Goal: Task Accomplishment & Management: Use online tool/utility

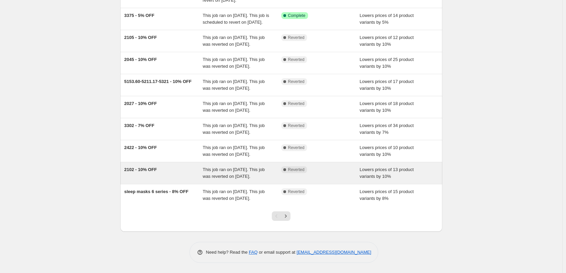
scroll to position [102, 0]
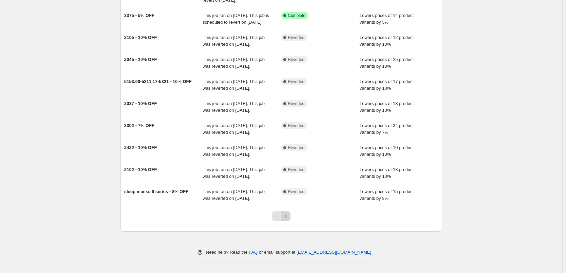
click at [287, 219] on icon "Next" at bounding box center [285, 216] width 7 height 7
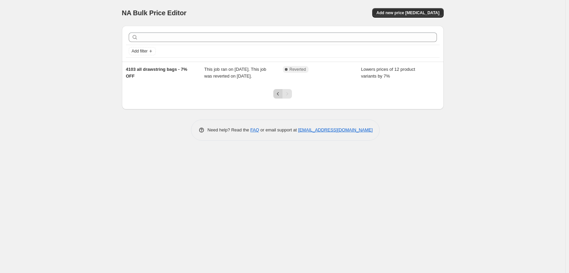
click at [275, 97] on icon "Previous" at bounding box center [278, 93] width 7 height 7
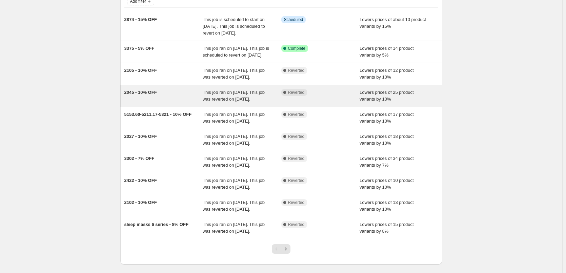
scroll to position [102, 0]
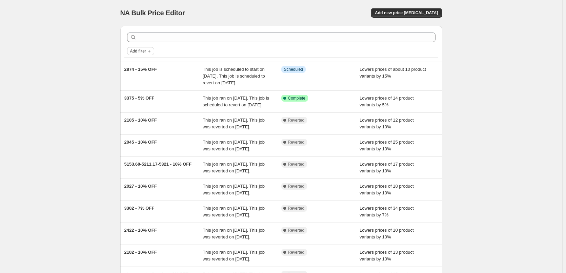
click at [139, 52] on span "Add filter" at bounding box center [138, 50] width 16 height 5
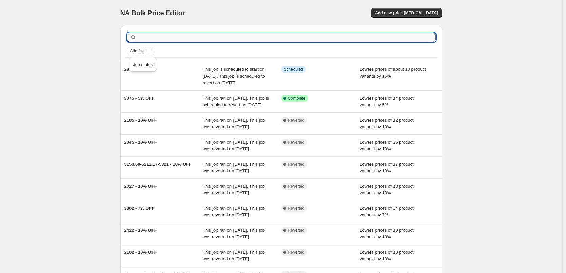
click at [159, 37] on input "text" at bounding box center [287, 37] width 298 height 9
click at [72, 113] on div "NA Bulk Price Editor. This page is ready NA Bulk Price Editor Add new price [ME…" at bounding box center [281, 178] width 562 height 356
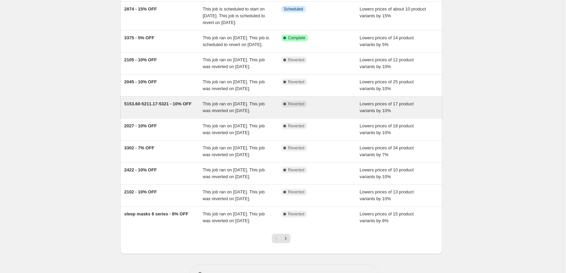
scroll to position [102, 0]
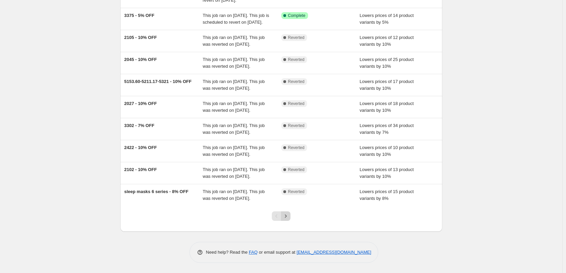
click at [289, 220] on icon "Next" at bounding box center [285, 216] width 7 height 7
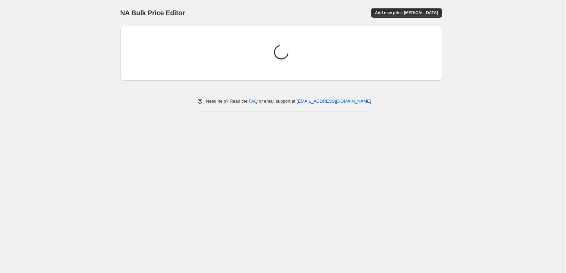
scroll to position [0, 0]
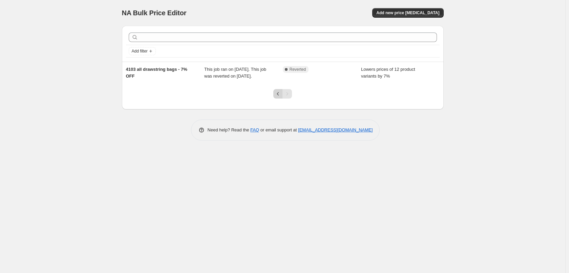
click at [278, 97] on icon "Previous" at bounding box center [278, 93] width 7 height 7
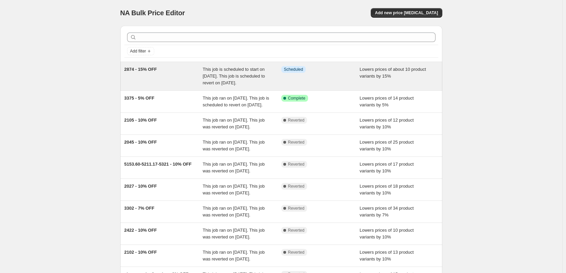
click at [184, 75] on div "2874 - 15% OFF" at bounding box center [163, 76] width 79 height 20
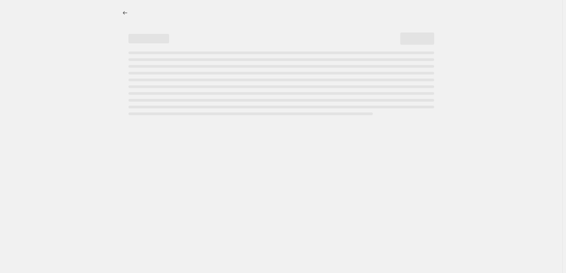
select select "percentage"
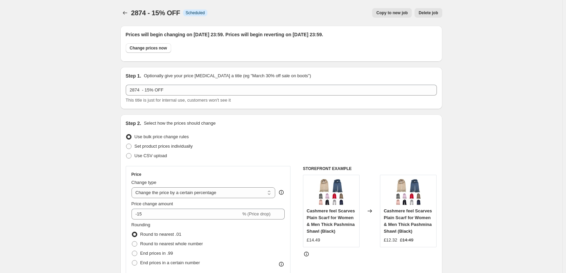
click at [396, 15] on span "Copy to new job" at bounding box center [392, 12] width 32 height 5
select select "percentage"
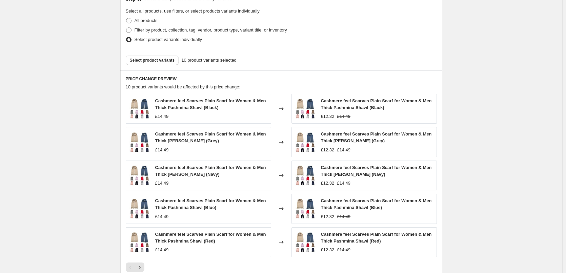
scroll to position [339, 0]
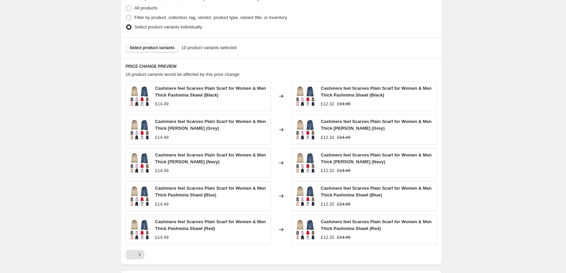
click at [154, 48] on span "Select product variants" at bounding box center [152, 47] width 45 height 5
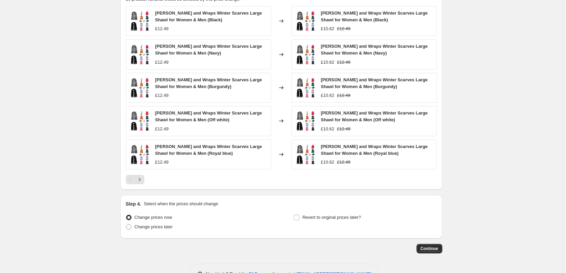
scroll to position [436, 0]
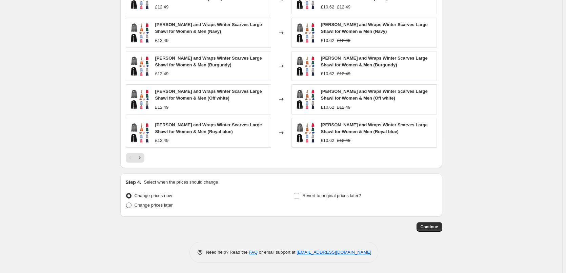
click at [146, 207] on span "Change prices later" at bounding box center [154, 205] width 38 height 5
click at [126, 203] on input "Change prices later" at bounding box center [126, 203] width 0 height 0
radio input "true"
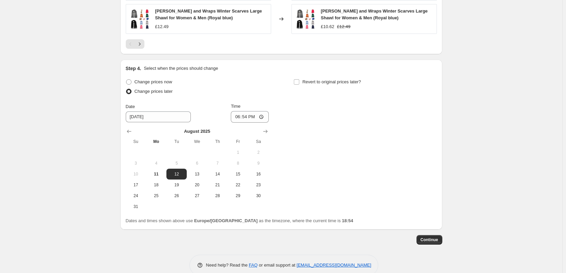
scroll to position [563, 0]
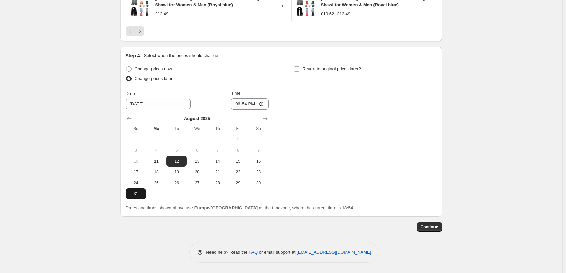
click at [139, 196] on span "31" at bounding box center [135, 193] width 15 height 5
type input "[DATE]"
click at [264, 105] on input "18:54" at bounding box center [250, 104] width 38 height 12
click at [291, 96] on div "Change prices now Change prices later Date [DATE] Time 18:54 [DATE] Su Mo Tu We…" at bounding box center [281, 131] width 311 height 135
click at [250, 103] on input "18:54" at bounding box center [250, 104] width 38 height 12
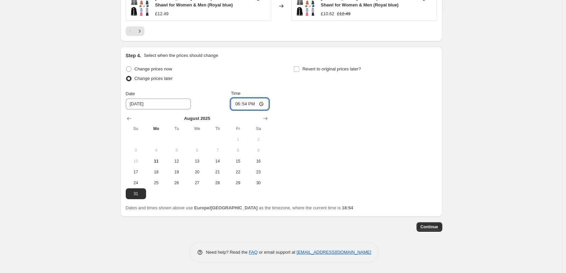
click at [250, 103] on input "18:54" at bounding box center [250, 104] width 38 height 12
type input "16:00"
click at [368, 132] on div "Change prices now Change prices later Date [DATE] Time 16:00 [DATE] Su Mo Tu We…" at bounding box center [281, 131] width 311 height 135
click at [299, 69] on input "Revert to original prices later?" at bounding box center [296, 68] width 5 height 5
checkbox input "true"
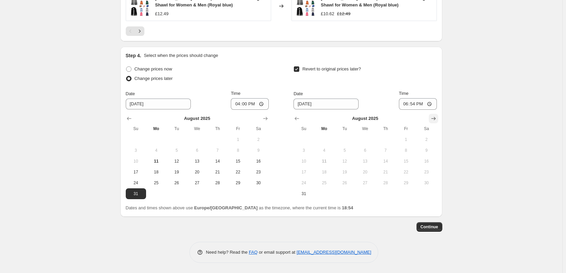
click at [437, 118] on icon "Show next month, September 2025" at bounding box center [433, 118] width 7 height 7
click at [347, 160] on span "16" at bounding box center [344, 161] width 15 height 5
type input "[DATE]"
click at [415, 102] on input "18:54" at bounding box center [418, 104] width 38 height 12
type input "23:59"
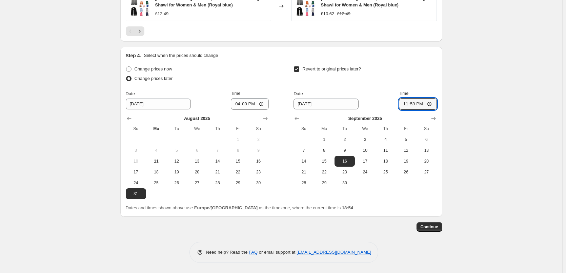
click at [372, 87] on div "Revert to original prices later? Date [DATE] Time 23:59 [DATE] Su Mo Tu We Th F…" at bounding box center [364, 126] width 143 height 124
click at [430, 228] on span "Continue" at bounding box center [430, 226] width 18 height 5
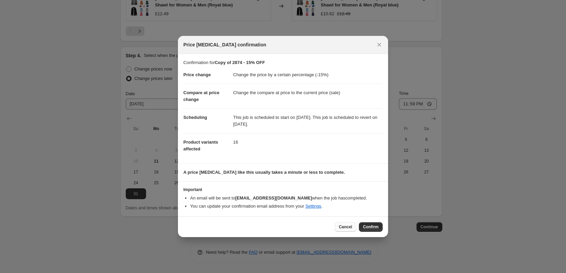
click at [346, 227] on span "Cancel" at bounding box center [345, 226] width 13 height 5
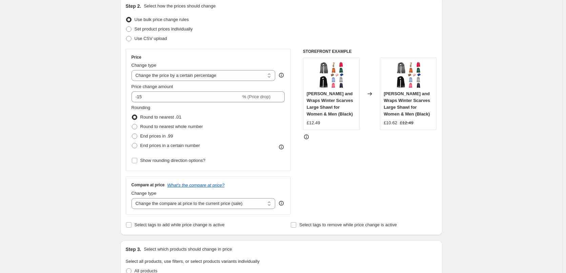
scroll to position [0, 0]
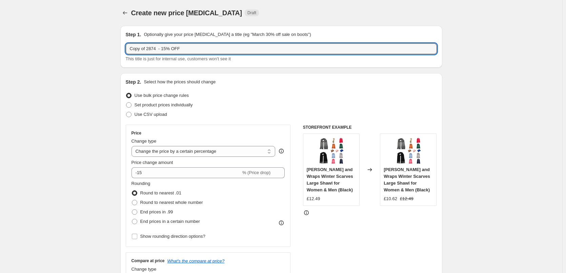
drag, startPoint x: 158, startPoint y: 48, endPoint x: 123, endPoint y: 52, distance: 34.8
click at [123, 52] on div "Step 1. Optionally give your price [MEDICAL_DATA] a title (eg "March 30% off sa…" at bounding box center [281, 47] width 322 height 42
type input "2858 - 15% OFF"
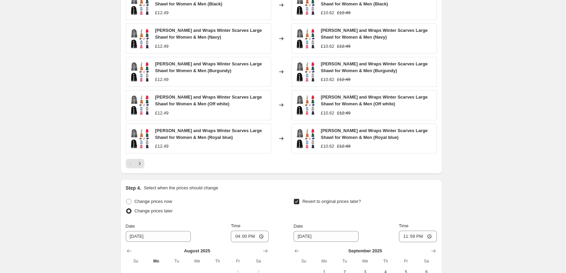
scroll to position [563, 0]
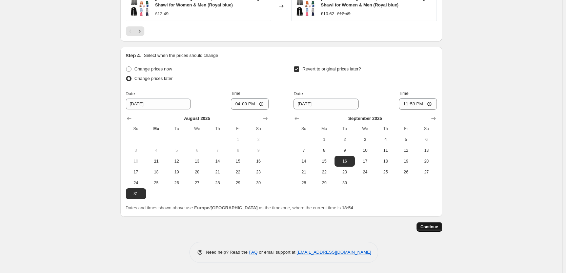
click at [437, 224] on span "Continue" at bounding box center [430, 226] width 18 height 5
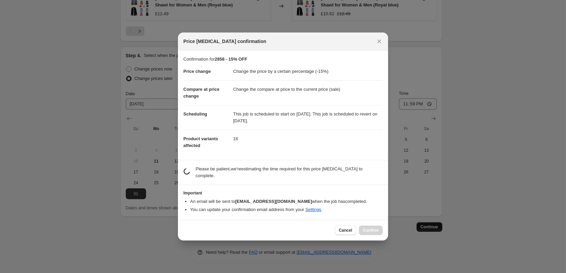
scroll to position [0, 0]
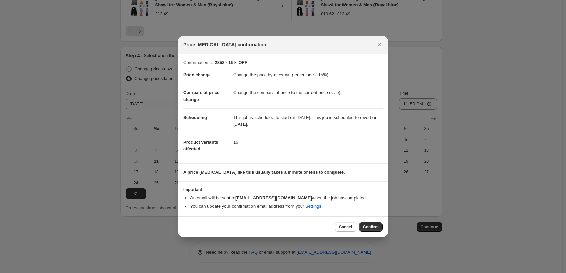
click at [373, 228] on span "Confirm" at bounding box center [371, 226] width 16 height 5
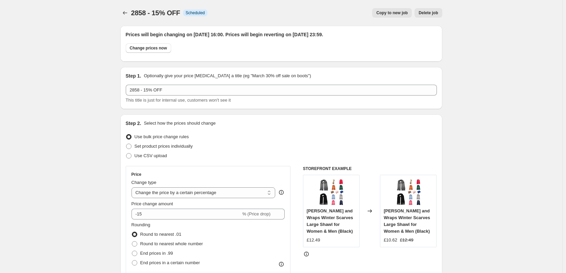
scroll to position [563, 0]
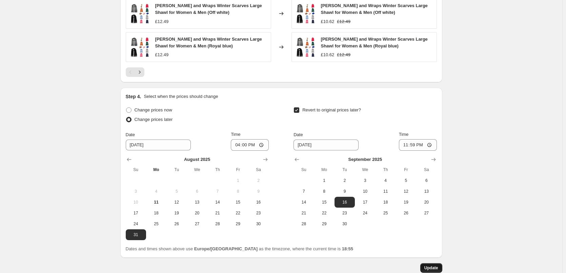
click at [438, 266] on span "Update" at bounding box center [431, 267] width 14 height 5
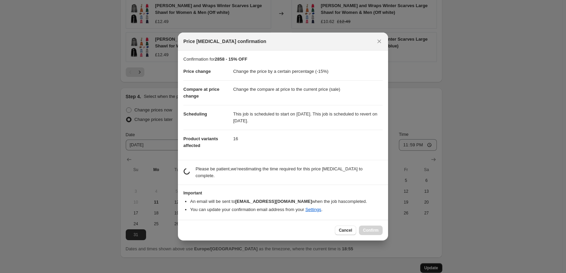
scroll to position [0, 0]
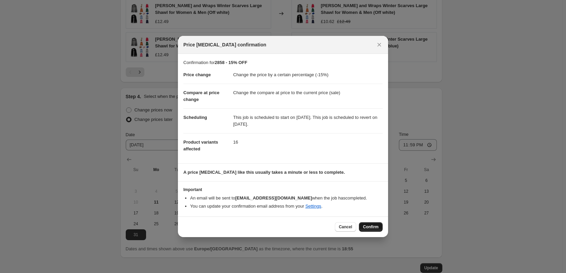
click at [373, 226] on span "Confirm" at bounding box center [371, 226] width 16 height 5
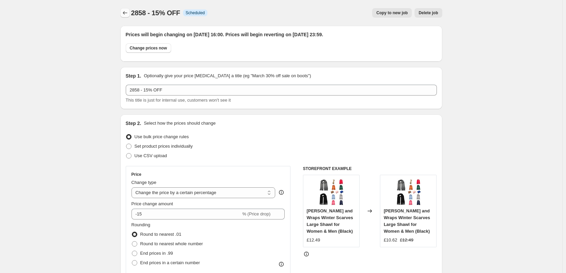
click at [127, 14] on icon "Price change jobs" at bounding box center [125, 12] width 7 height 7
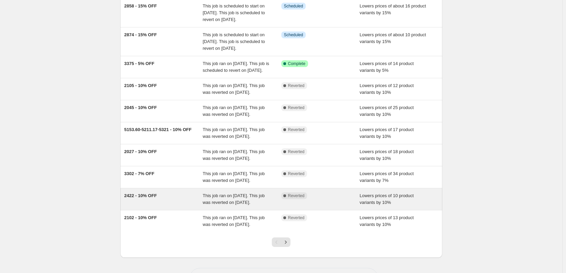
scroll to position [102, 0]
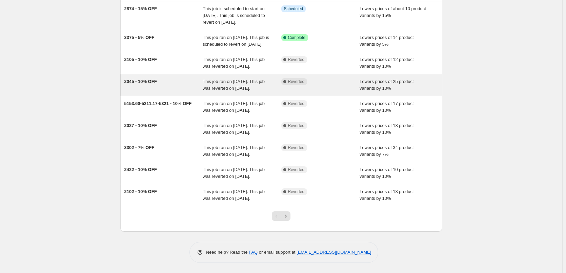
click at [150, 83] on span "2045 - 10% OFF" at bounding box center [140, 81] width 33 height 5
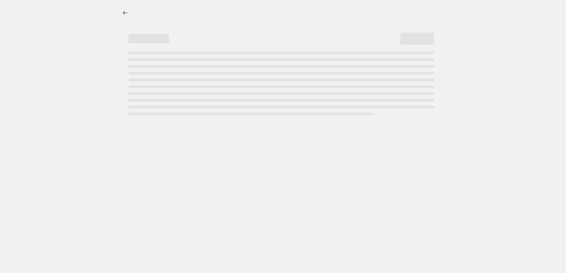
select select "percentage"
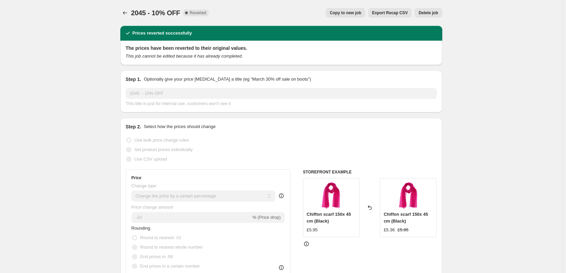
click at [358, 13] on span "Copy to new job" at bounding box center [346, 12] width 32 height 5
select select "percentage"
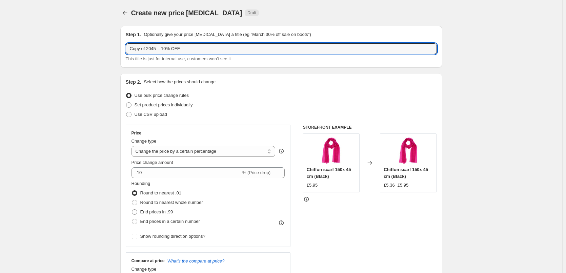
drag, startPoint x: 157, startPoint y: 49, endPoint x: 123, endPoint y: 52, distance: 33.9
click at [123, 52] on div "Step 1. Optionally give your price [MEDICAL_DATA] a title (eg "March 30% off sa…" at bounding box center [281, 47] width 322 height 42
type input "2056 - 10% OFF"
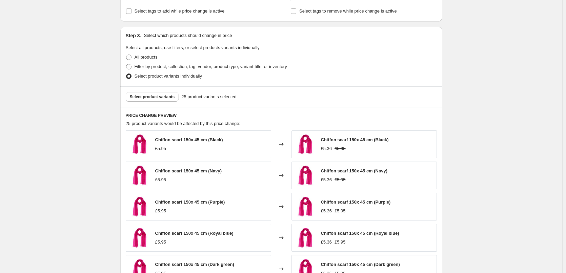
scroll to position [305, 0]
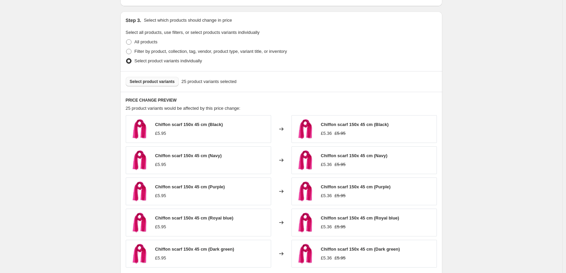
click at [144, 82] on span "Select product variants" at bounding box center [152, 81] width 45 height 5
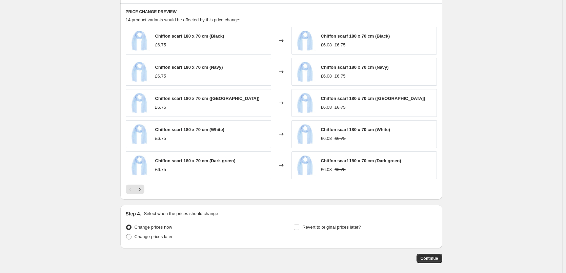
scroll to position [425, 0]
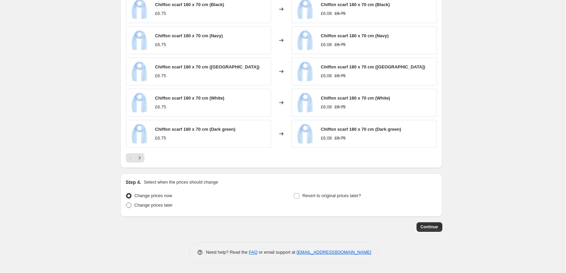
click at [144, 208] on span "Change prices later" at bounding box center [154, 205] width 38 height 7
click at [126, 203] on input "Change prices later" at bounding box center [126, 203] width 0 height 0
radio input "true"
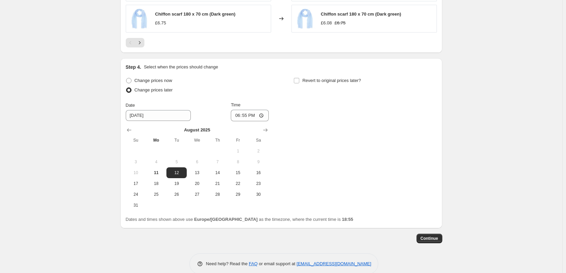
scroll to position [552, 0]
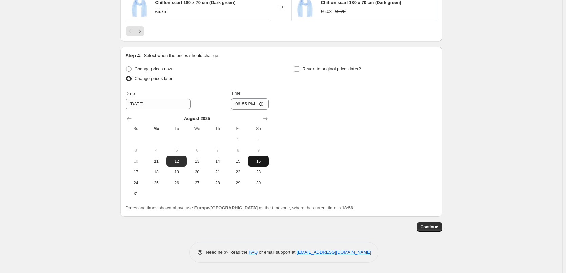
click at [256, 163] on span "16" at bounding box center [258, 161] width 15 height 5
type input "[DATE]"
click at [250, 106] on input "18:55" at bounding box center [250, 104] width 38 height 12
type input "15:00"
click at [260, 160] on span "16" at bounding box center [258, 161] width 15 height 5
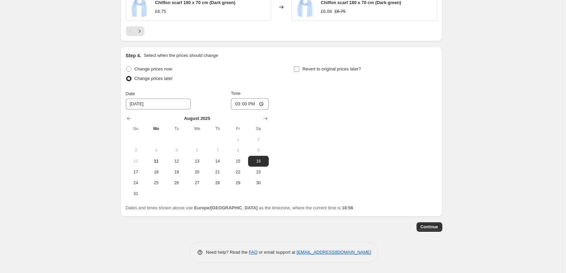
click at [299, 70] on input "Revert to original prices later?" at bounding box center [296, 68] width 5 height 5
checkbox input "true"
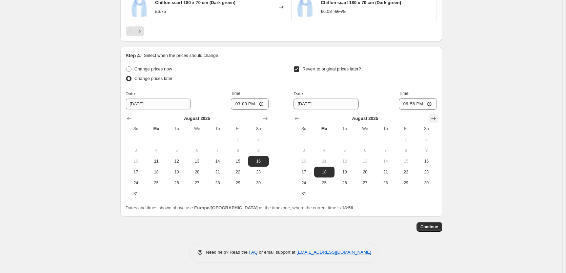
click at [436, 119] on icon "Show next month, September 2025" at bounding box center [433, 118] width 7 height 7
click at [303, 148] on span "7" at bounding box center [303, 150] width 15 height 5
type input "[DATE]"
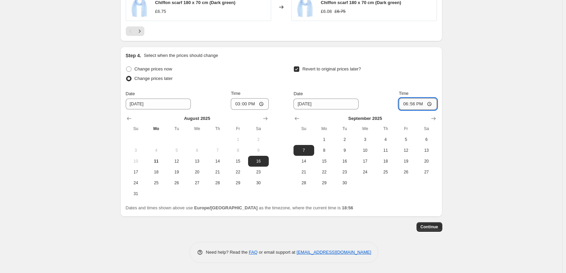
click at [415, 103] on input "18:56" at bounding box center [418, 104] width 38 height 12
type input "23:59"
click at [184, 174] on span "19" at bounding box center [176, 171] width 15 height 5
type input "[DATE]"
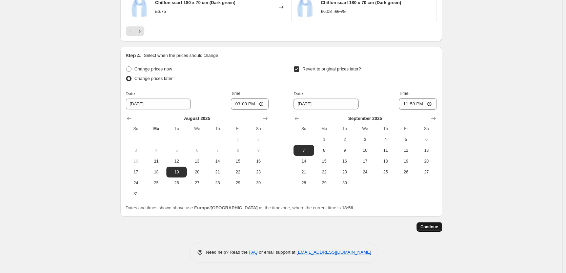
click at [436, 229] on span "Continue" at bounding box center [430, 226] width 18 height 5
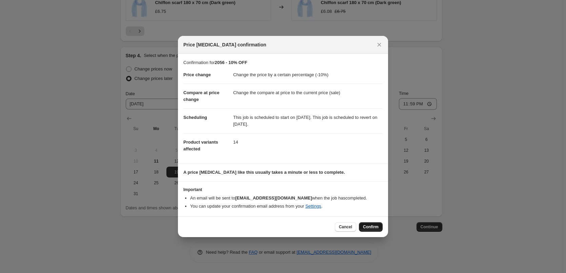
click at [375, 227] on span "Confirm" at bounding box center [371, 226] width 16 height 5
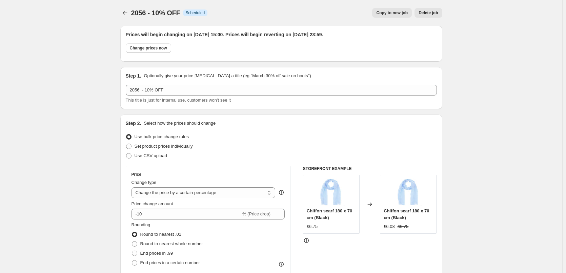
scroll to position [552, 0]
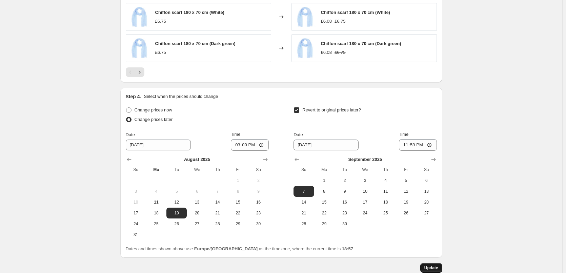
click at [435, 267] on span "Update" at bounding box center [431, 267] width 14 height 5
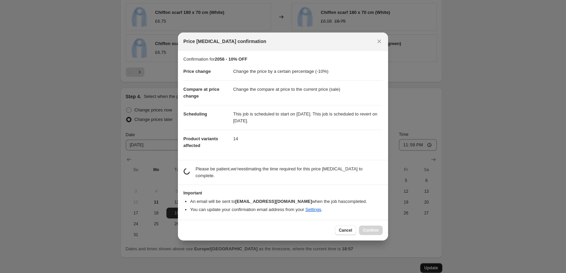
scroll to position [0, 0]
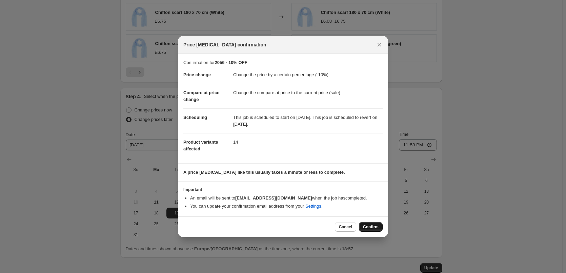
click at [371, 227] on span "Confirm" at bounding box center [371, 226] width 16 height 5
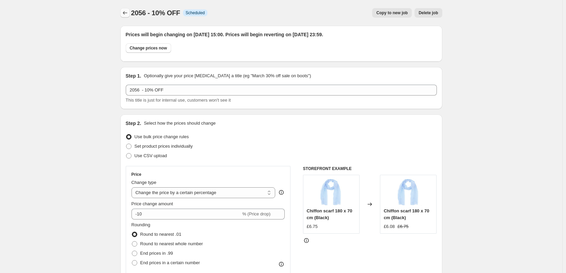
click at [126, 12] on icon "Price change jobs" at bounding box center [125, 12] width 4 height 3
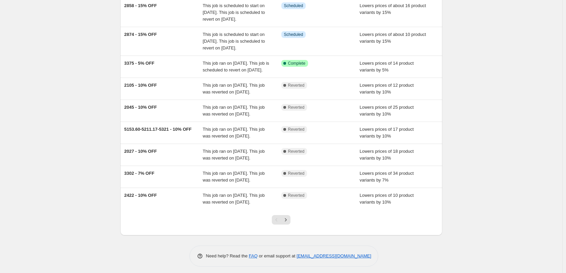
scroll to position [102, 0]
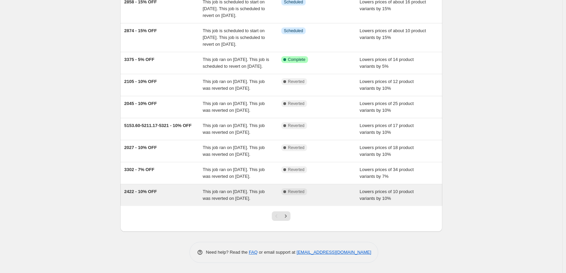
click at [146, 194] on span "2422 - 10% OFF" at bounding box center [140, 191] width 33 height 5
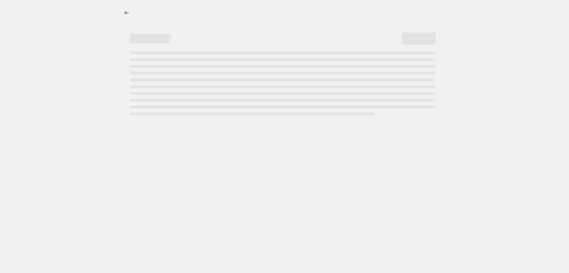
select select "percentage"
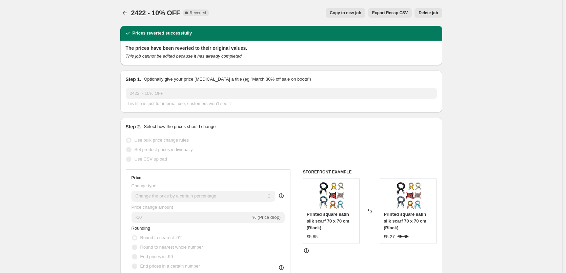
click at [352, 15] on span "Copy to new job" at bounding box center [346, 12] width 32 height 5
select select "percentage"
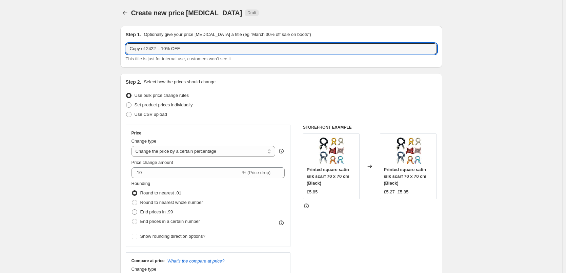
drag, startPoint x: 157, startPoint y: 49, endPoint x: 116, endPoint y: 49, distance: 41.7
type input "2170 - 10% OFF"
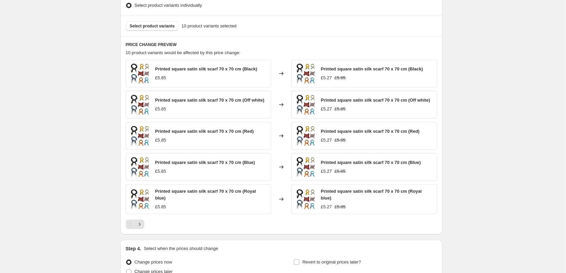
scroll to position [290, 0]
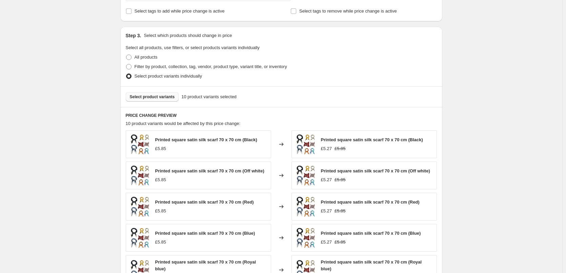
click at [155, 96] on span "Select product variants" at bounding box center [152, 96] width 45 height 5
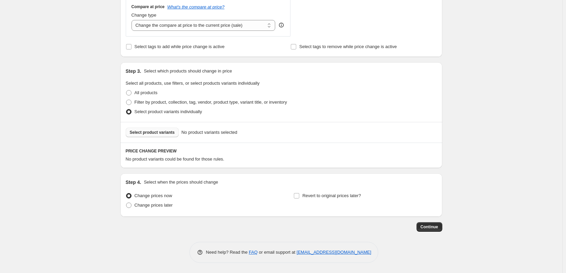
scroll to position [254, 0]
click at [147, 135] on span "Select product variants" at bounding box center [152, 132] width 45 height 5
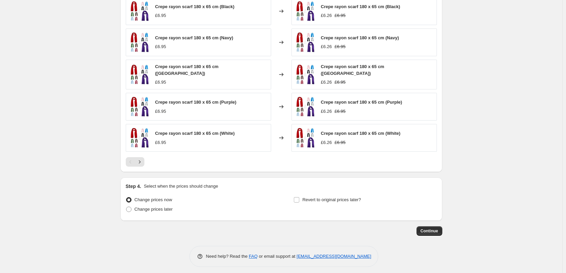
scroll to position [425, 0]
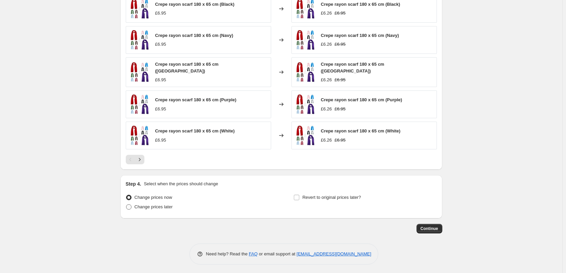
click at [158, 209] on label "Change prices later" at bounding box center [149, 206] width 47 height 9
click at [126, 205] on input "Change prices later" at bounding box center [126, 204] width 0 height 0
radio input "true"
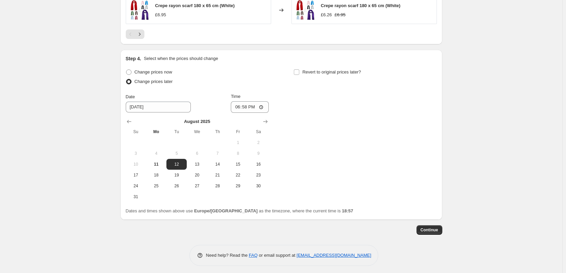
scroll to position [552, 0]
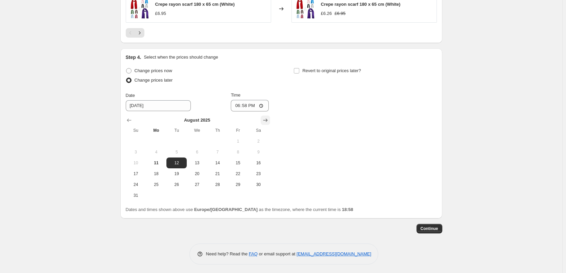
click at [267, 118] on icon "Show next month, September 2025" at bounding box center [265, 120] width 7 height 7
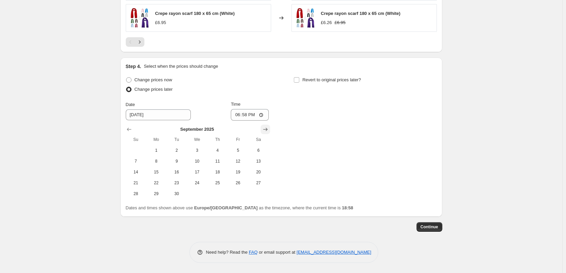
scroll to position [541, 0]
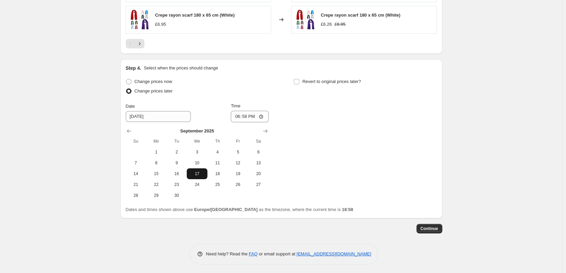
click at [195, 172] on span "17" at bounding box center [196, 173] width 15 height 5
type input "[DATE]"
click at [247, 117] on input "18:58" at bounding box center [250, 117] width 38 height 12
type input "15:00"
click at [403, 165] on div "Change prices now Change prices later Date [DATE] Time 15:00 [DATE] Su Mo Tu We…" at bounding box center [281, 139] width 311 height 124
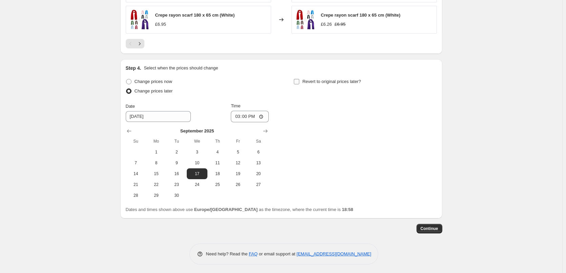
click at [302, 80] on label "Revert to original prices later?" at bounding box center [326, 81] width 67 height 9
click at [299, 80] on input "Revert to original prices later?" at bounding box center [296, 81] width 5 height 5
checkbox input "true"
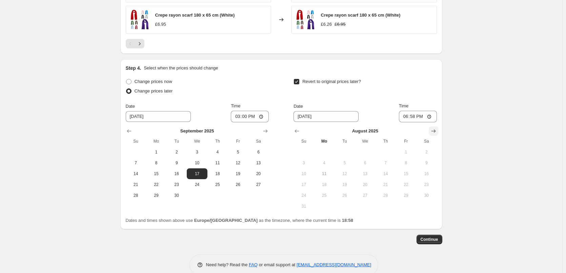
click at [435, 131] on icon "Show next month, September 2025" at bounding box center [433, 131] width 7 height 7
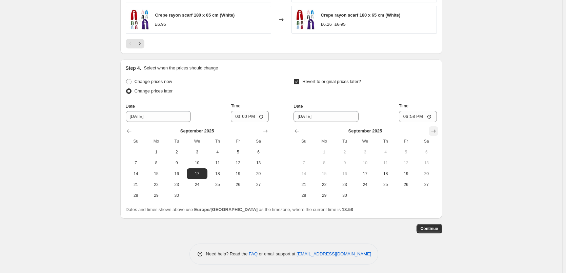
click at [435, 130] on icon "Show next month, October 2025" at bounding box center [433, 131] width 4 height 3
click at [387, 152] on span "2" at bounding box center [385, 151] width 15 height 5
type input "[DATE]"
click at [414, 115] on input "18:58" at bounding box center [418, 117] width 38 height 12
type input "23:59"
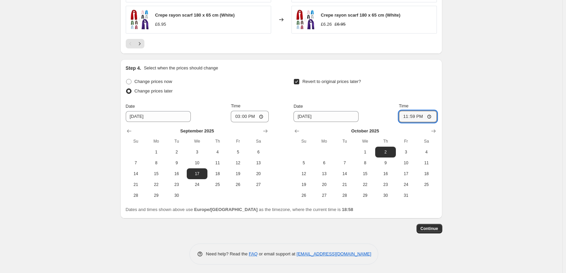
click at [429, 227] on span "Continue" at bounding box center [430, 228] width 18 height 5
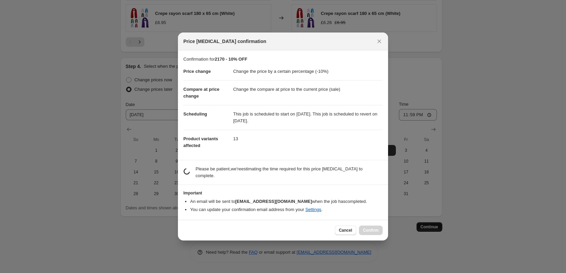
scroll to position [0, 0]
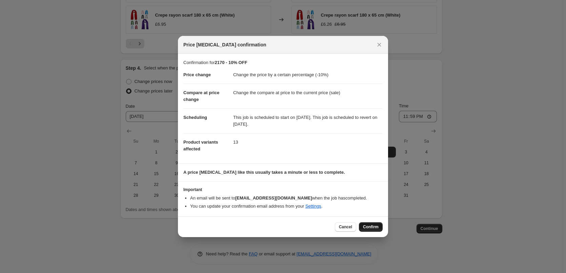
click at [373, 226] on span "Confirm" at bounding box center [371, 226] width 16 height 5
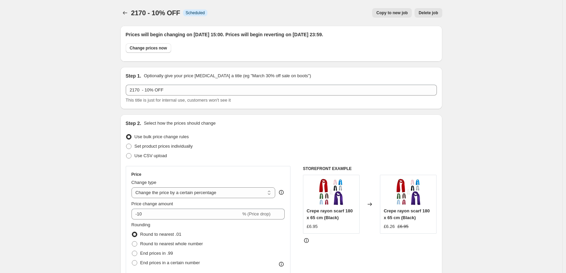
scroll to position [541, 0]
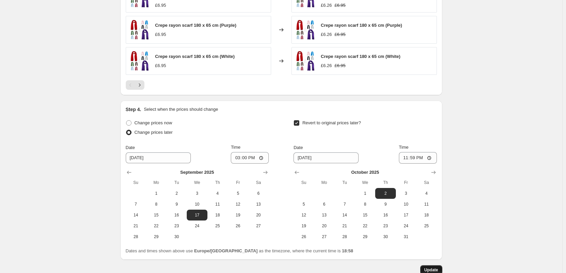
click at [436, 268] on span "Update" at bounding box center [431, 269] width 14 height 5
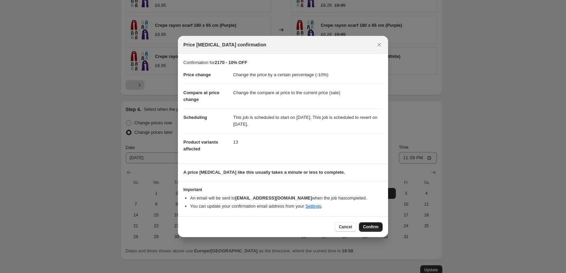
click at [379, 229] on button "Confirm" at bounding box center [371, 226] width 24 height 9
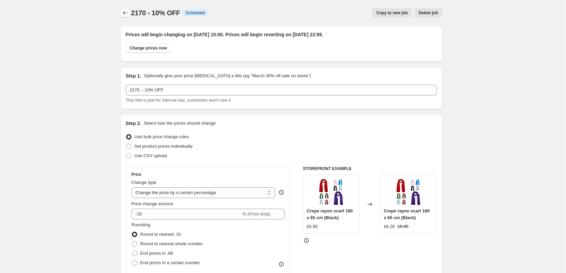
click at [126, 14] on icon "Price change jobs" at bounding box center [125, 12] width 7 height 7
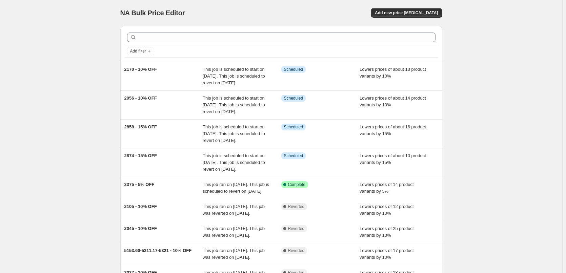
click at [50, 17] on div "NA Bulk Price Editor. This page is ready NA Bulk Price Editor Add new price [ME…" at bounding box center [281, 188] width 562 height 376
